Goal: Transaction & Acquisition: Purchase product/service

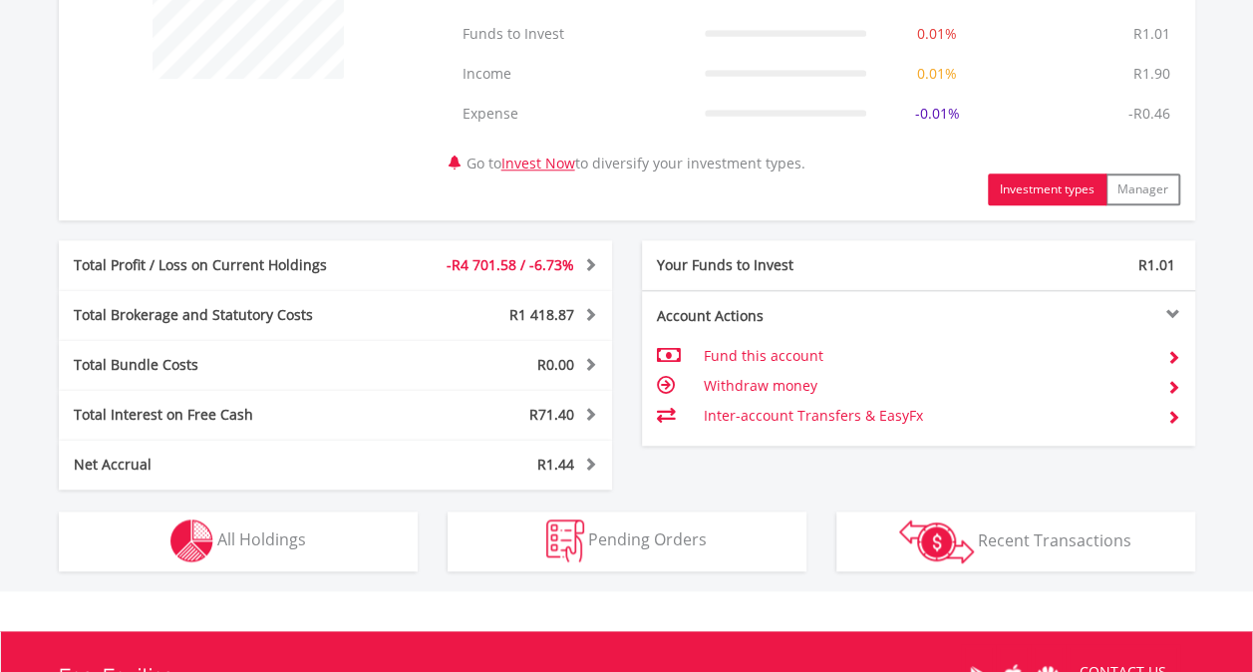
scroll to position [1034, 0]
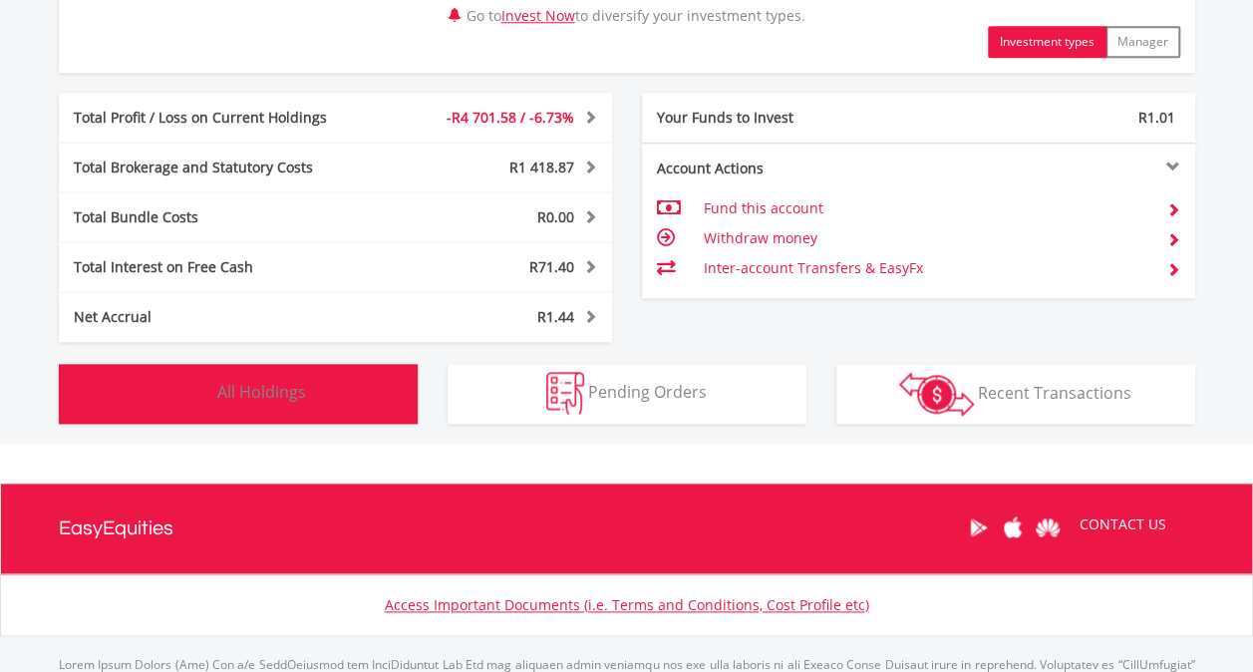
click at [299, 391] on span "All Holdings" at bounding box center [261, 392] width 89 height 22
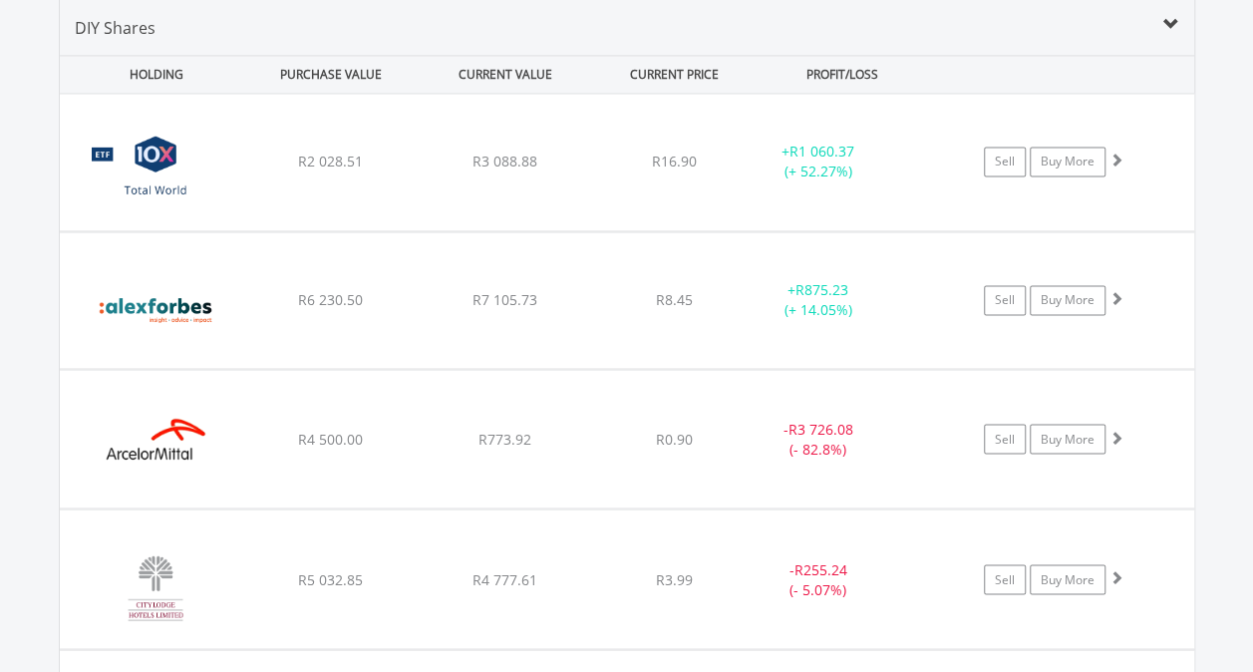
scroll to position [0, 0]
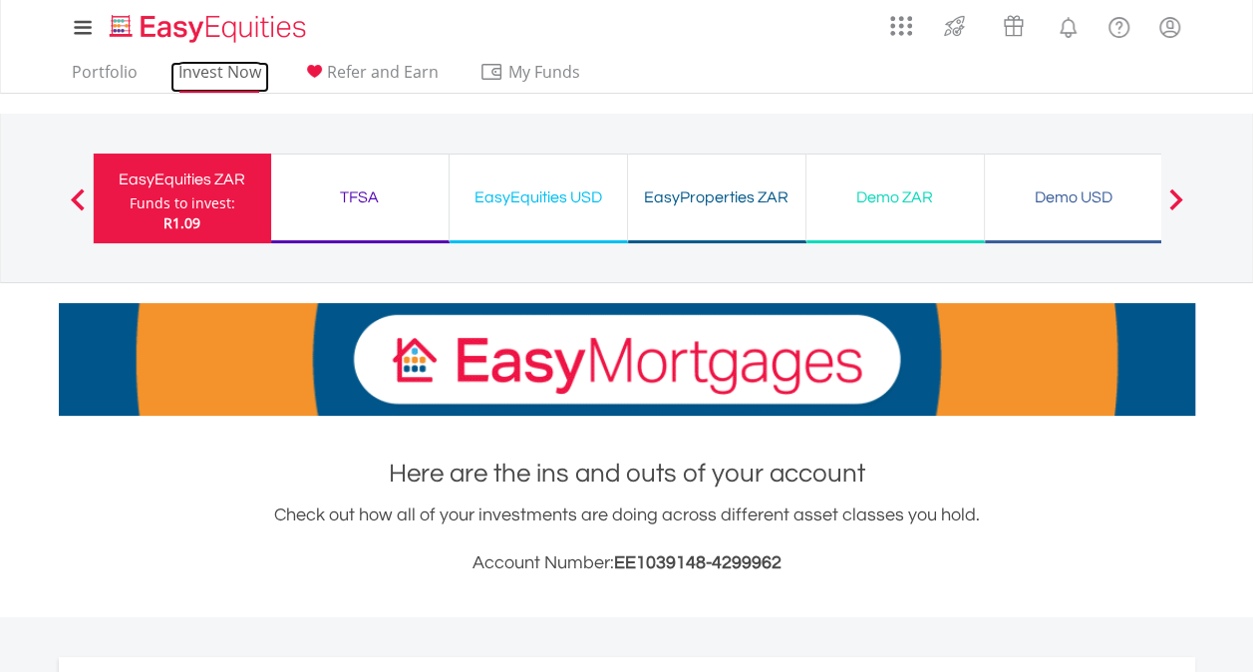
click at [193, 72] on link "Invest Now" at bounding box center [219, 77] width 99 height 31
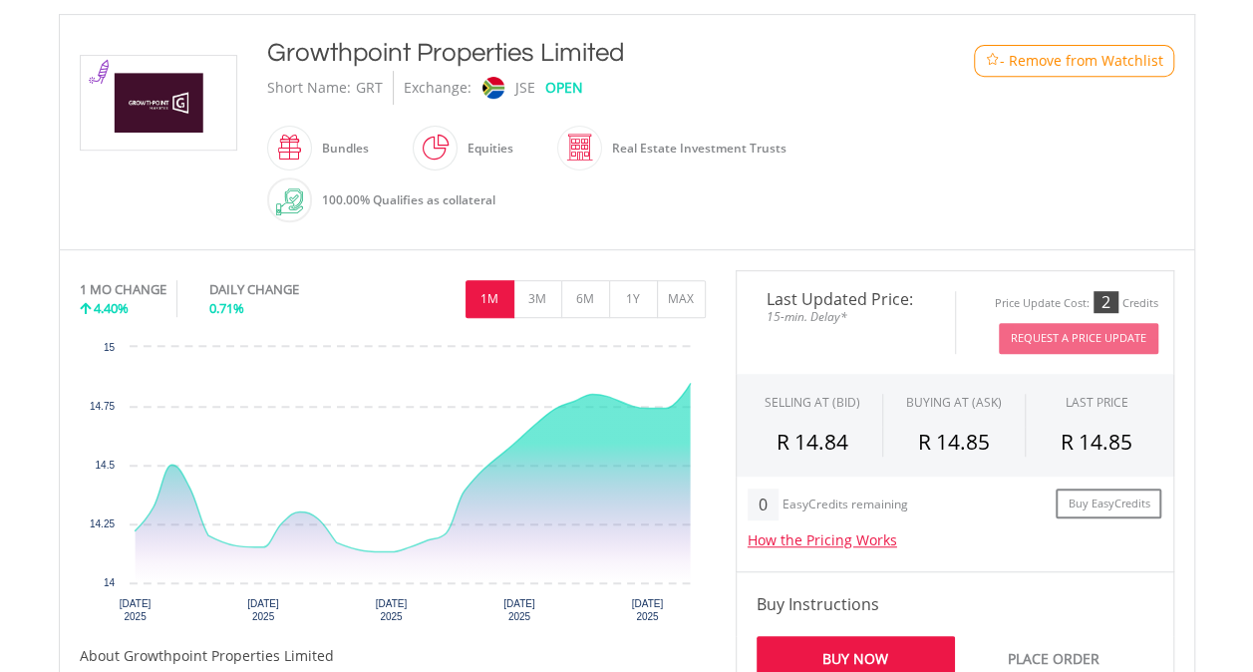
scroll to position [456, 0]
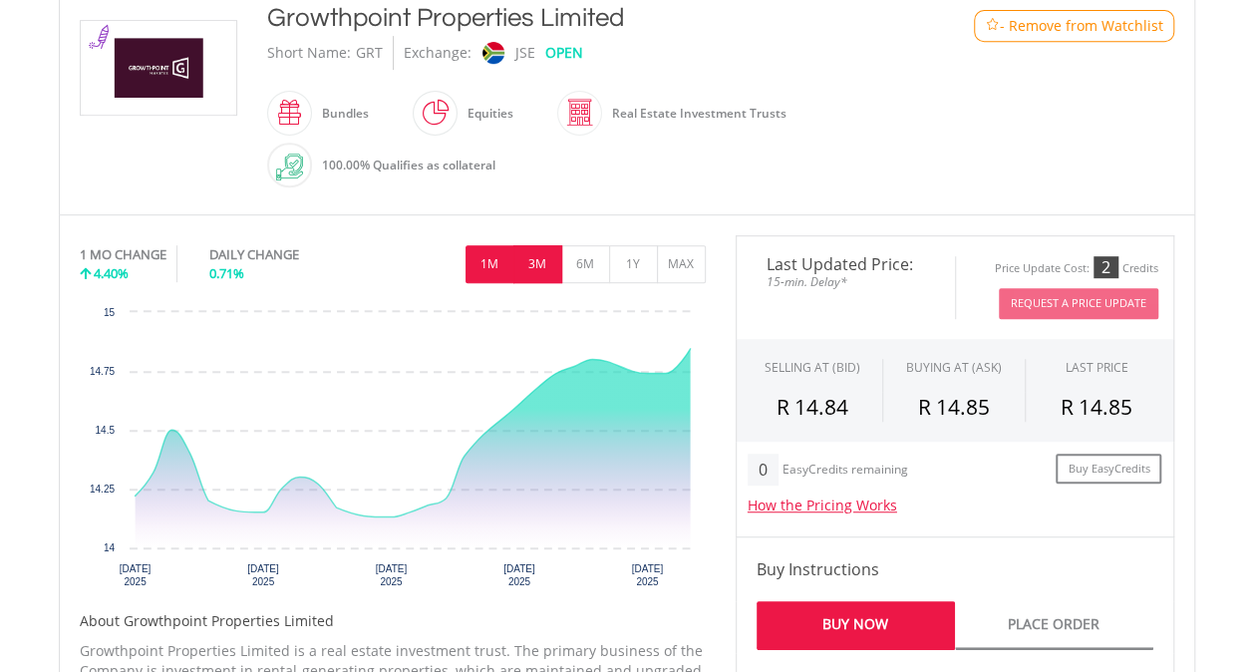
click at [534, 266] on button "3M" at bounding box center [537, 264] width 49 height 38
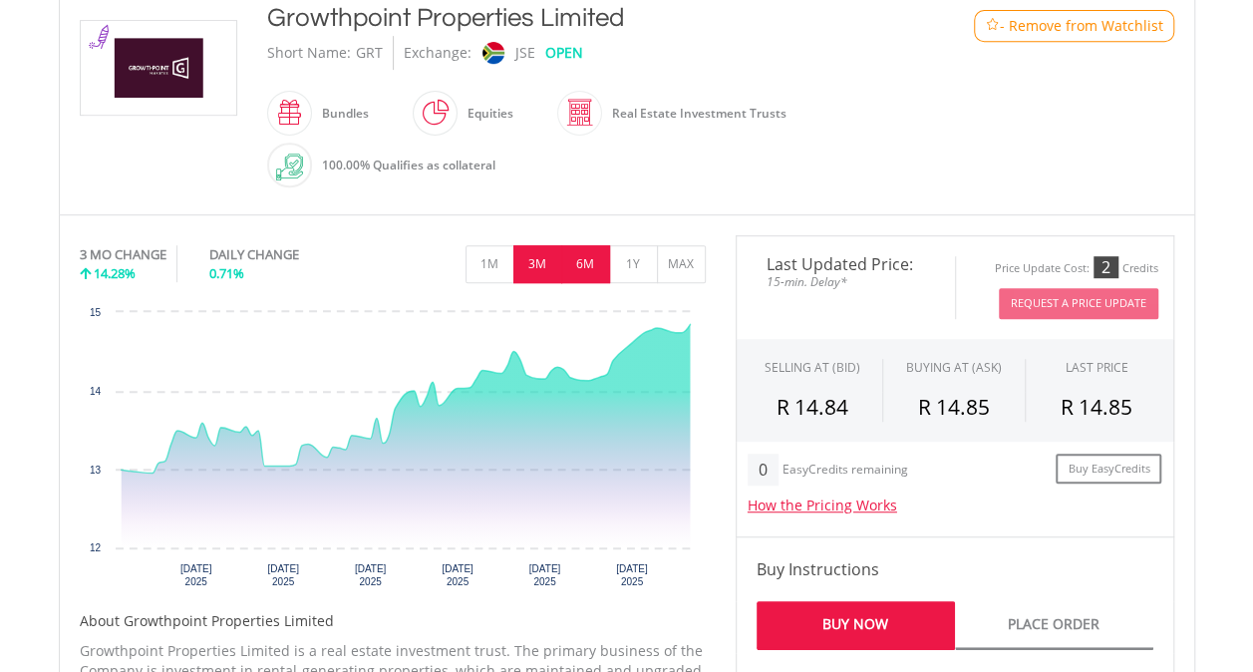
click at [592, 249] on button "6M" at bounding box center [585, 264] width 49 height 38
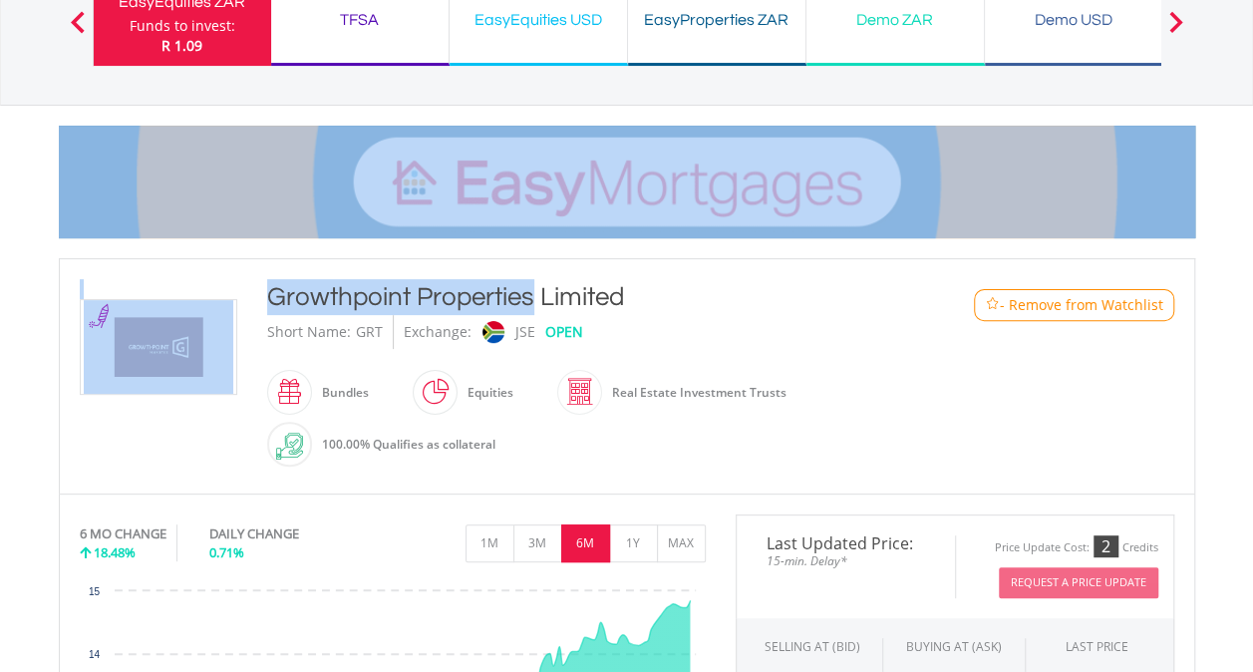
scroll to position [0, 0]
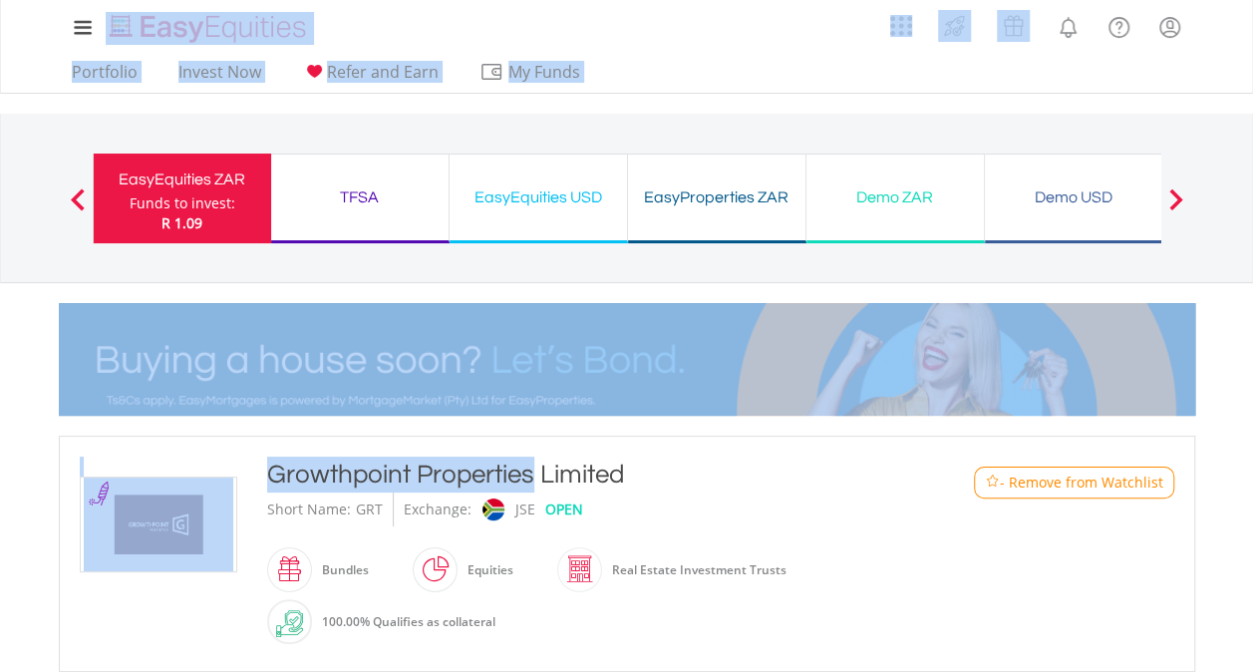
drag, startPoint x: 277, startPoint y: 14, endPoint x: 654, endPoint y: 22, distance: 376.8
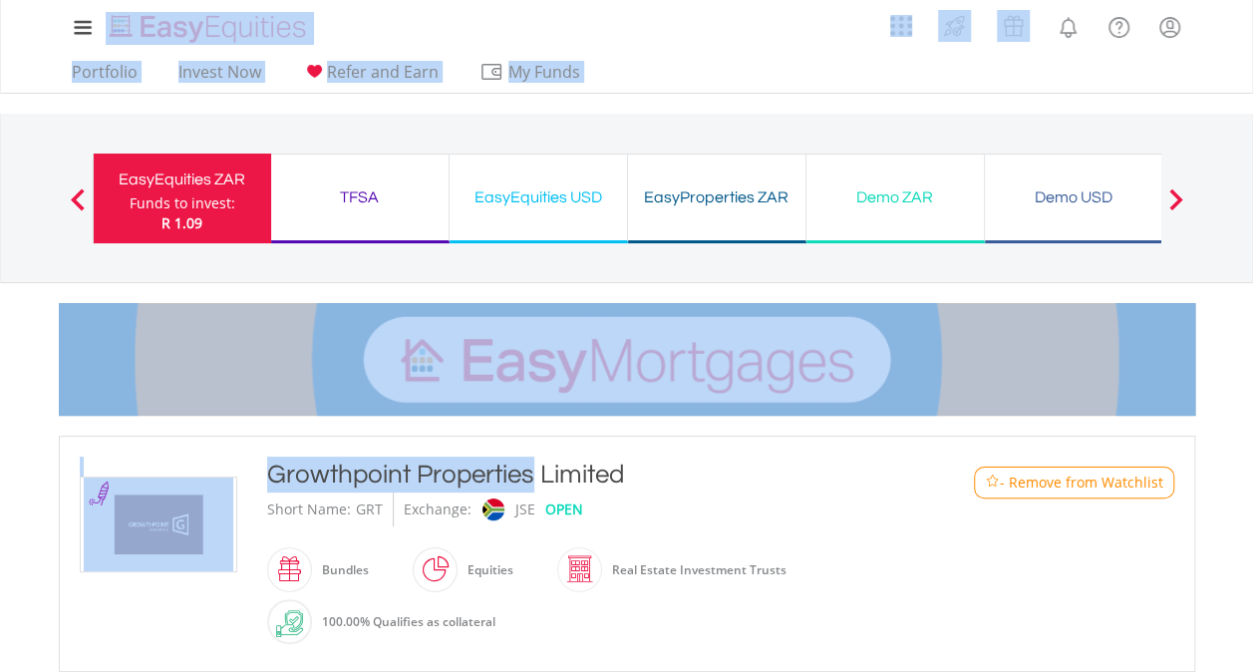
click at [288, 468] on div "Growthpoint Properties Limited" at bounding box center [580, 474] width 626 height 36
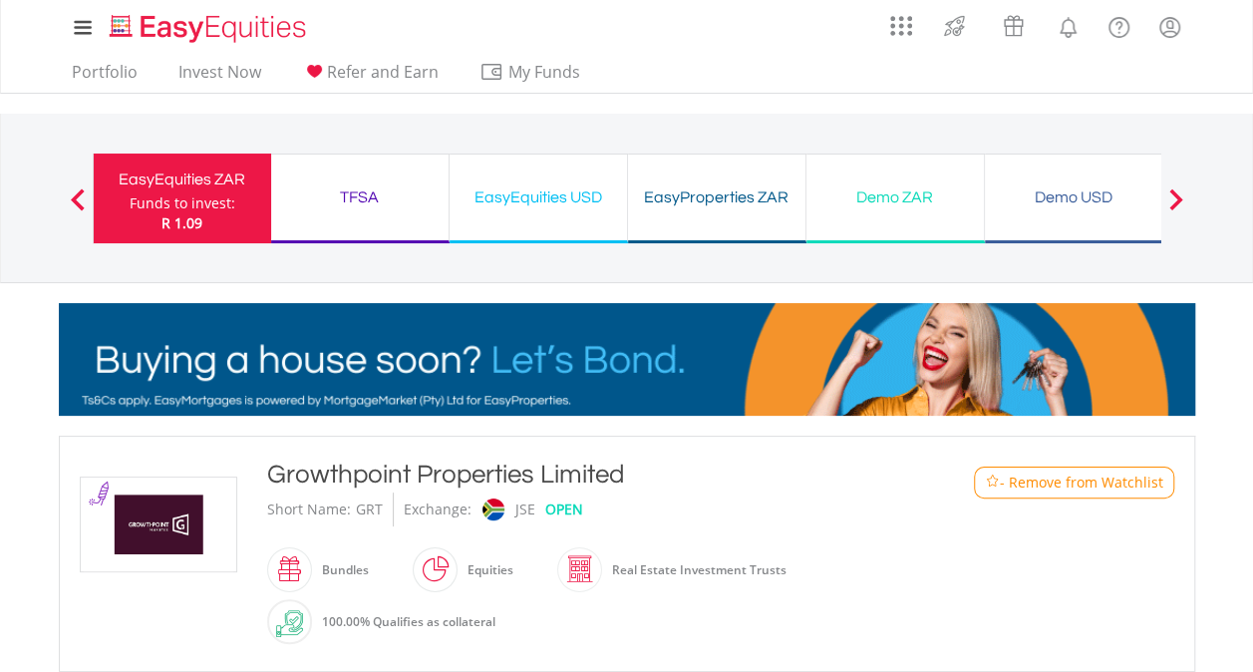
drag, startPoint x: 273, startPoint y: 473, endPoint x: 631, endPoint y: 473, distance: 357.8
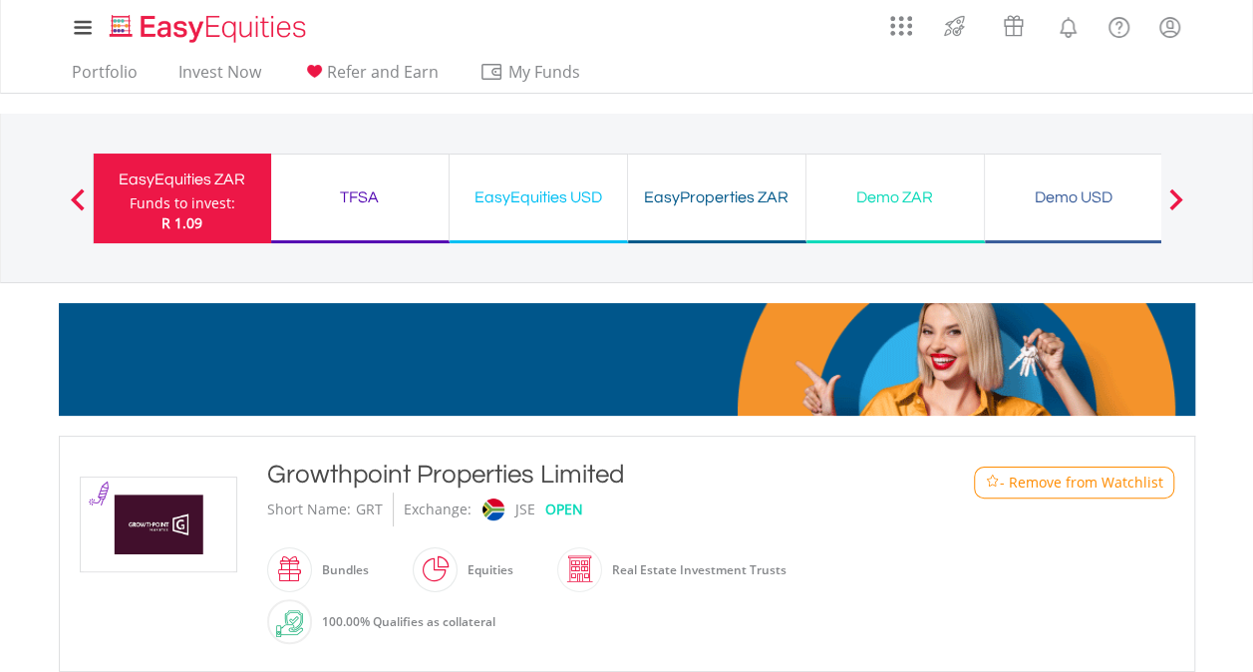
click at [631, 473] on div "Growthpoint Properties Limited" at bounding box center [580, 474] width 626 height 36
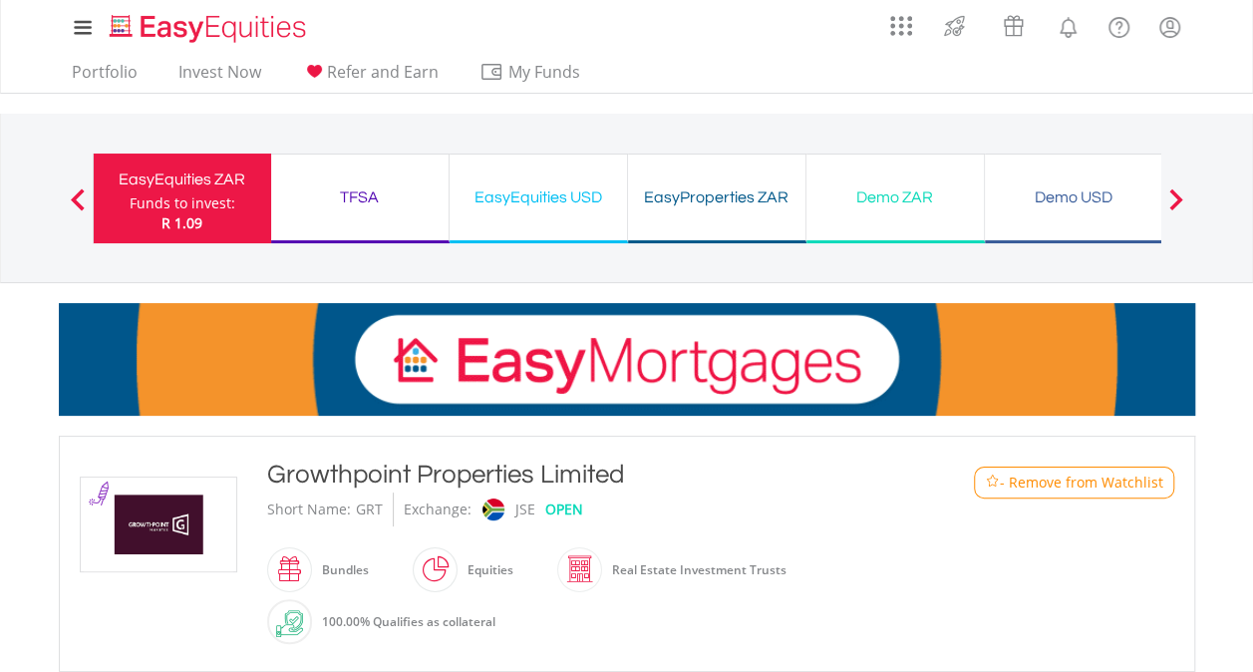
drag, startPoint x: 631, startPoint y: 473, endPoint x: 562, endPoint y: 478, distance: 68.9
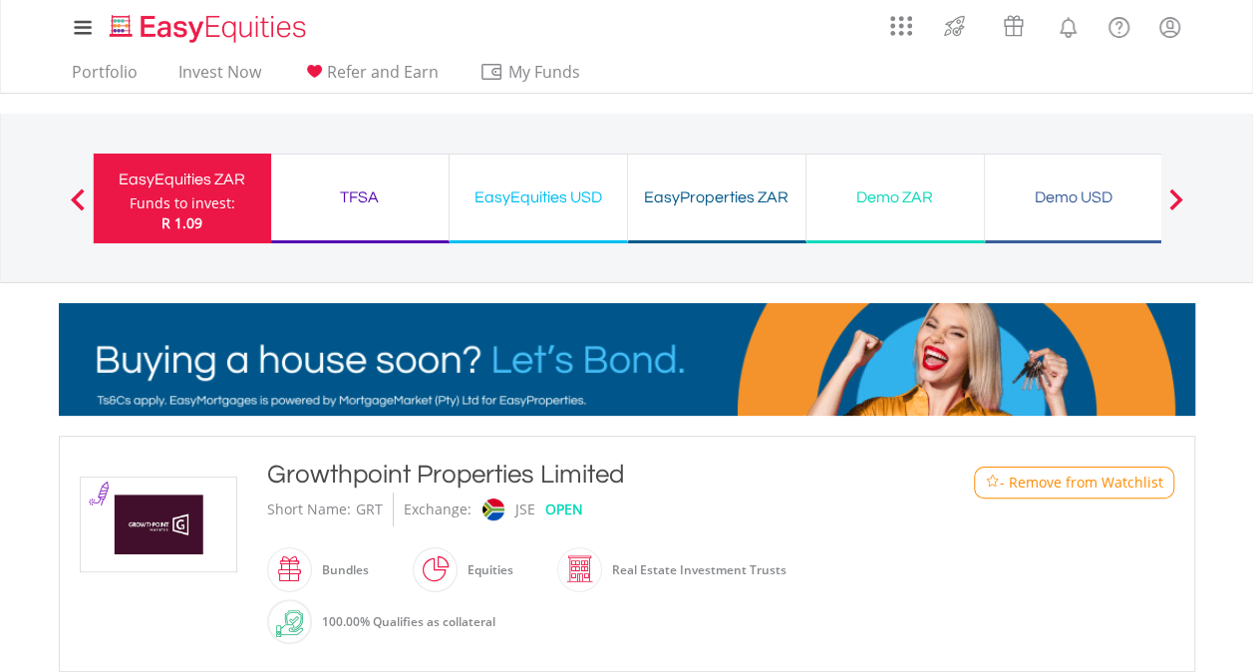
copy div "Growthpoint Properties Limited"
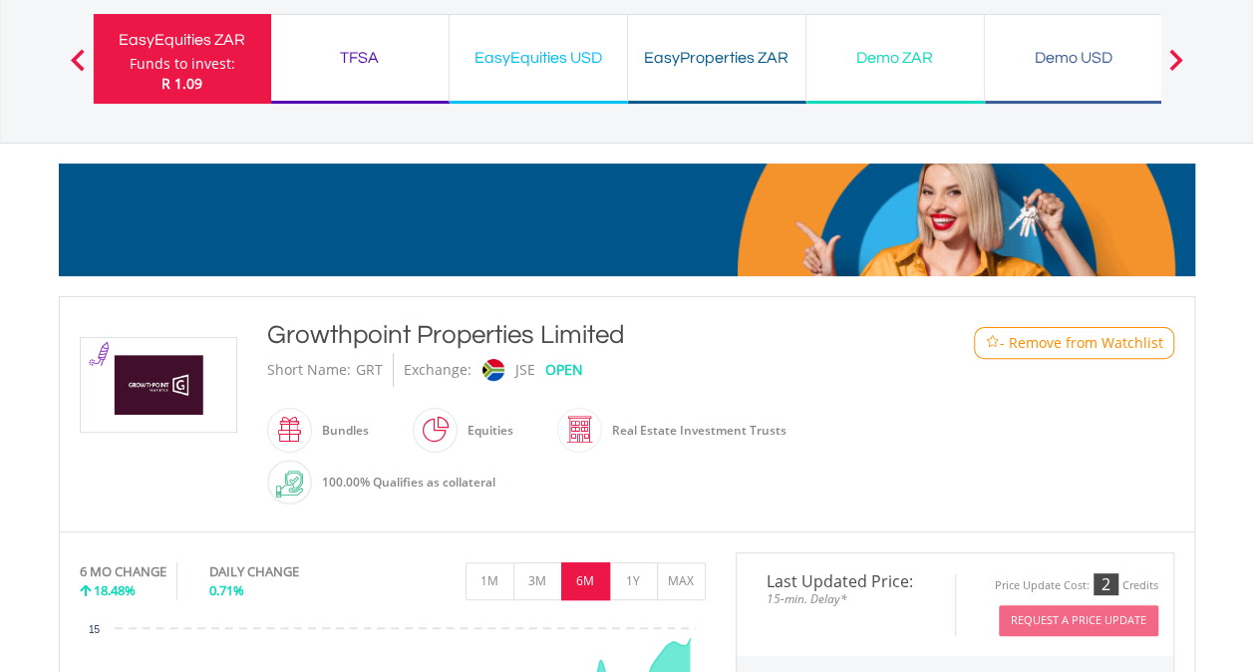
scroll to position [53, 0]
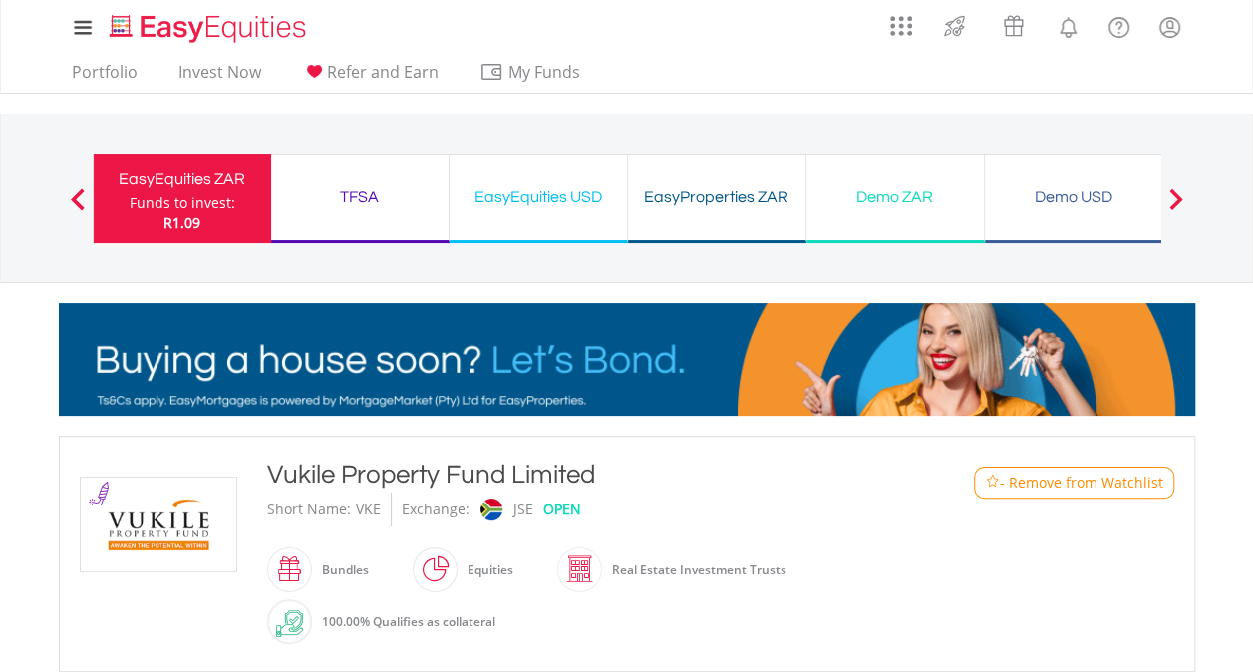
drag, startPoint x: 273, startPoint y: 468, endPoint x: 624, endPoint y: 466, distance: 350.8
click at [624, 466] on div "Vukile Property Fund Limited" at bounding box center [580, 474] width 626 height 36
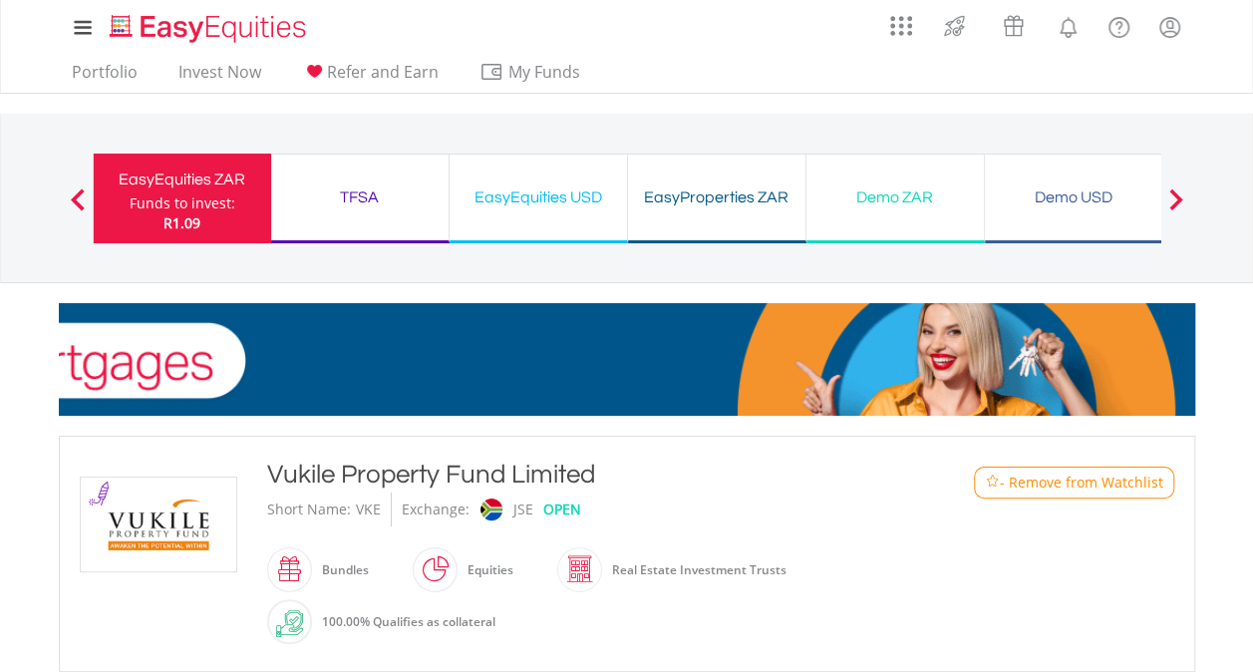
drag, startPoint x: 624, startPoint y: 466, endPoint x: 524, endPoint y: 470, distance: 99.7
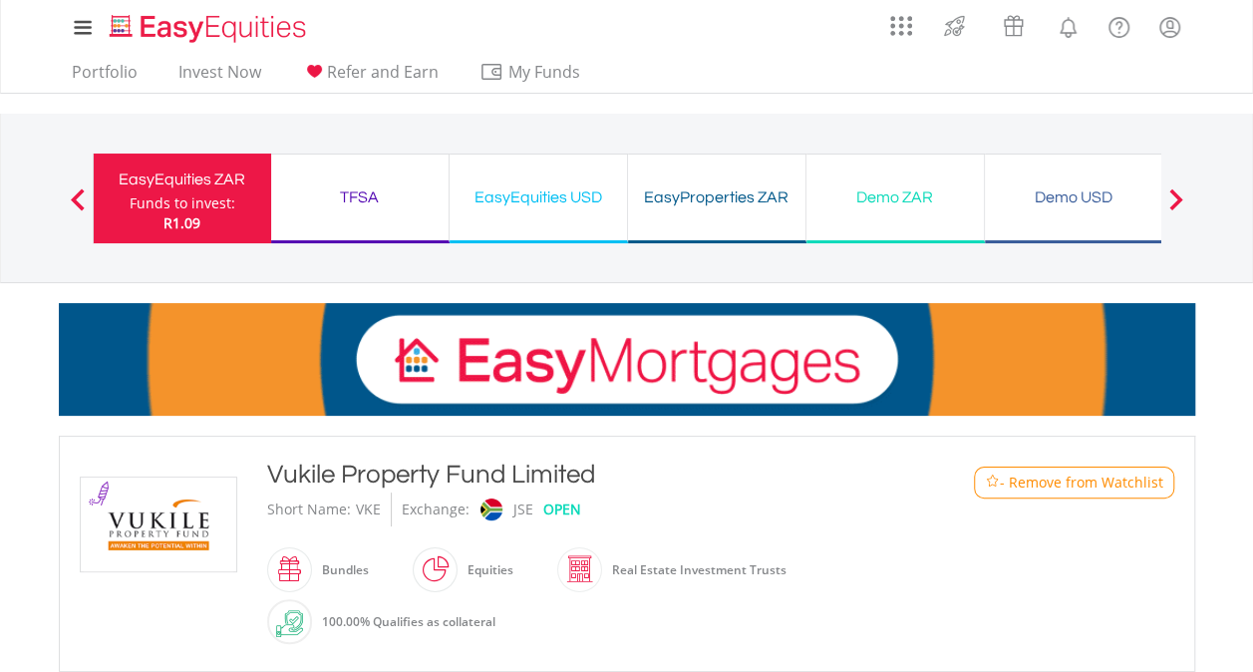
copy div "Vukile Property Fund Limited"
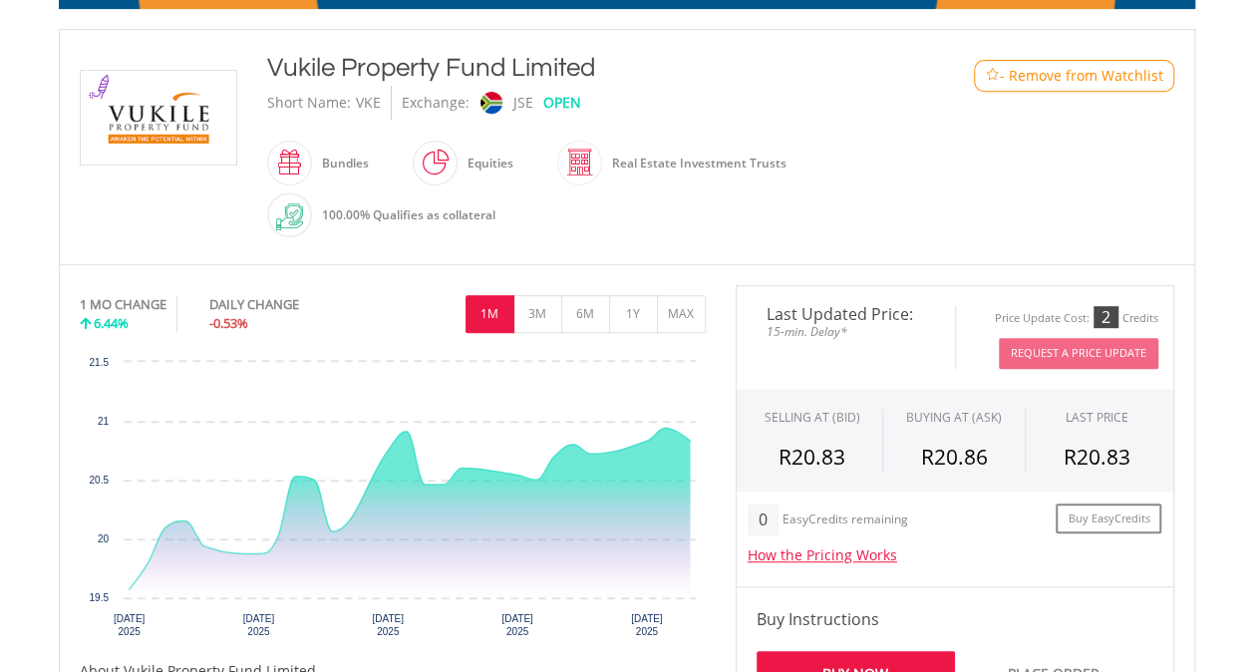
scroll to position [301, 0]
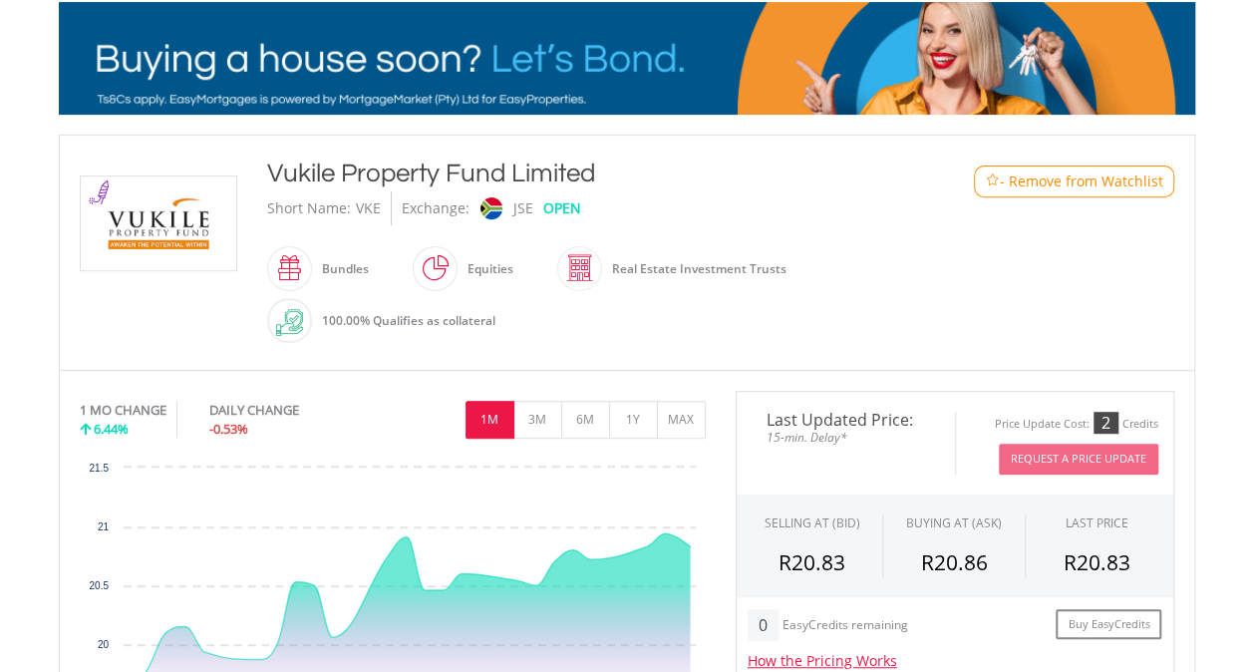
copy div "Vukile Property Fund Limited"
